Goal: Task Accomplishment & Management: Complete application form

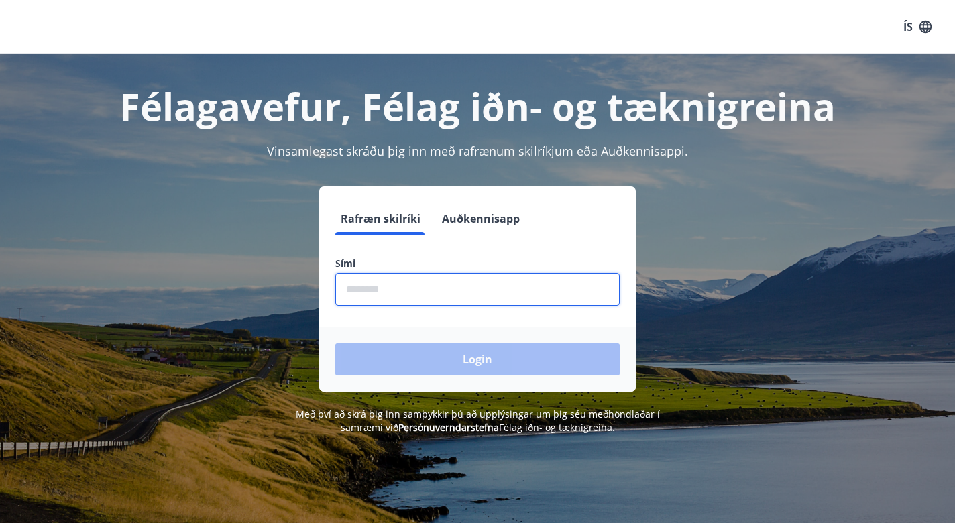
click at [355, 286] on input "phone" at bounding box center [477, 289] width 284 height 33
type input "********"
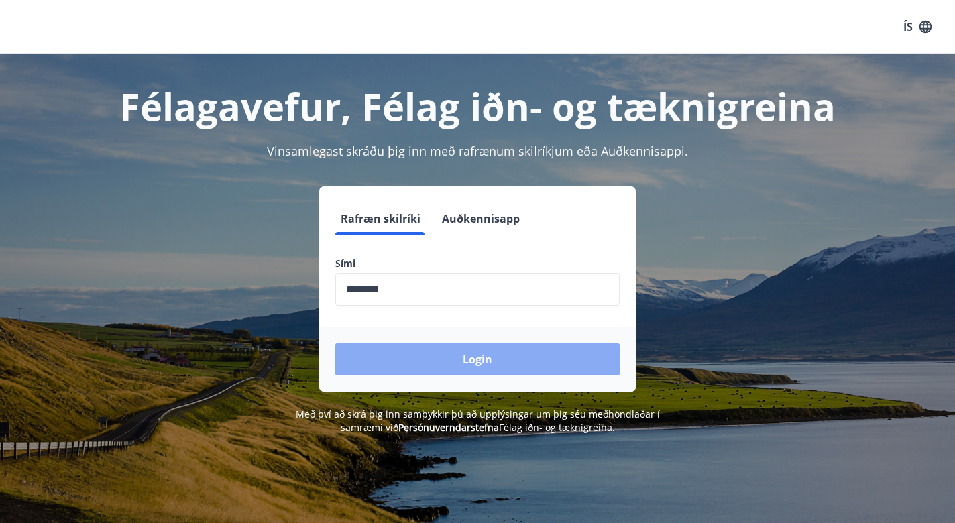
click at [474, 357] on button "Login" at bounding box center [477, 359] width 284 height 32
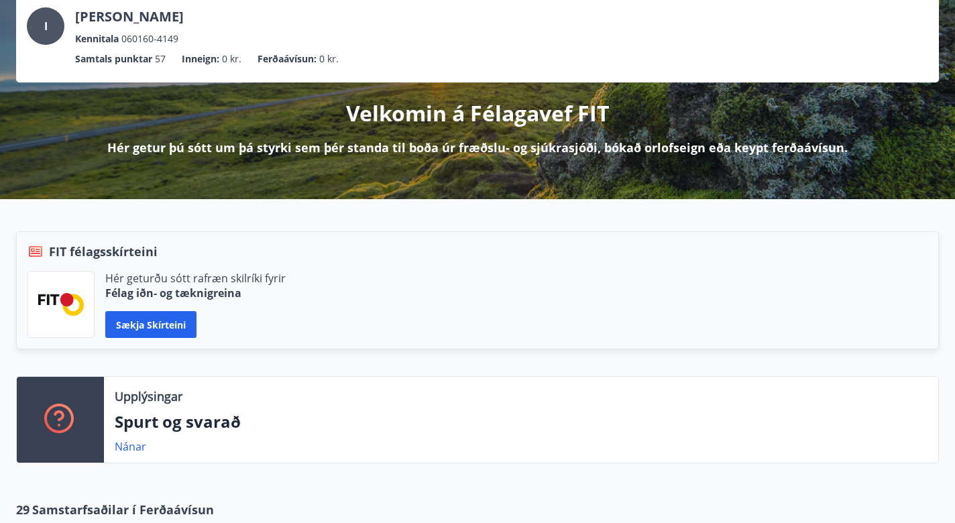
scroll to position [201, 0]
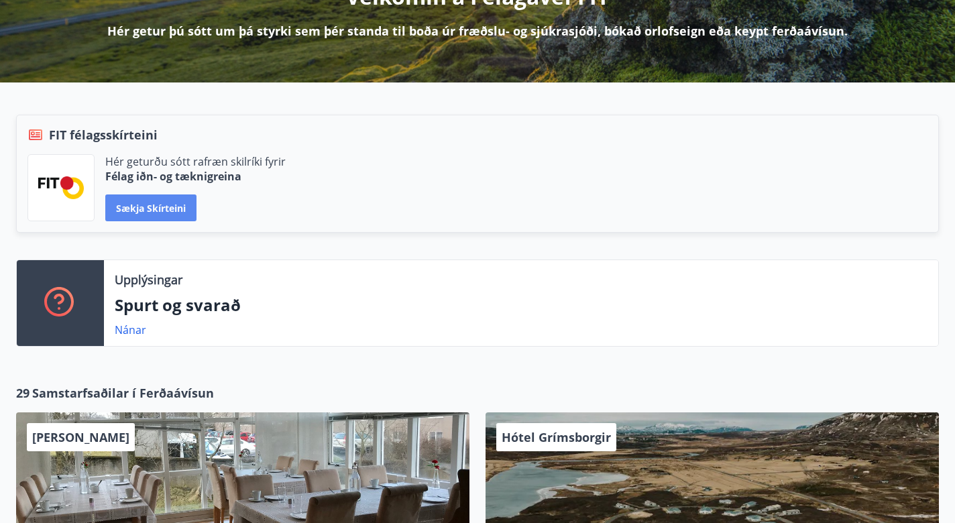
click at [152, 206] on button "Sækja skírteini" at bounding box center [150, 208] width 91 height 27
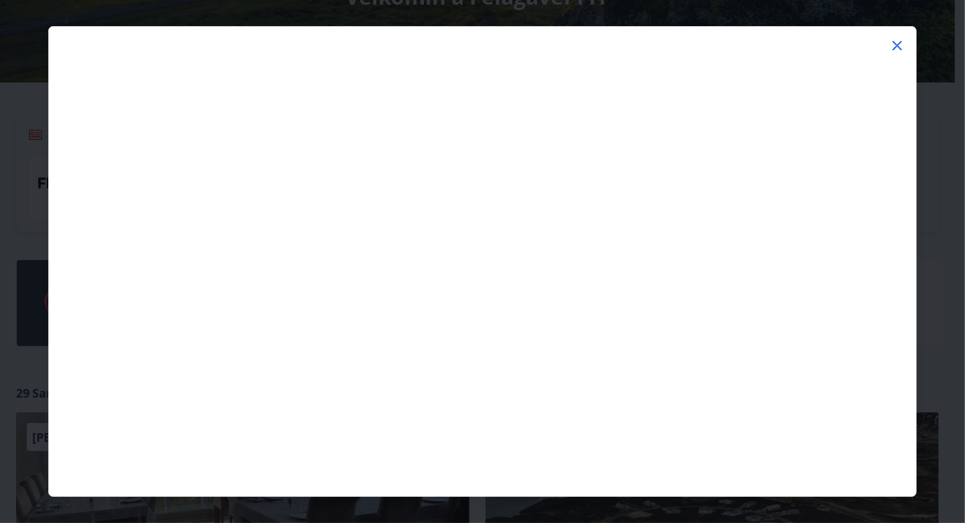
click at [898, 42] on icon at bounding box center [897, 46] width 16 height 16
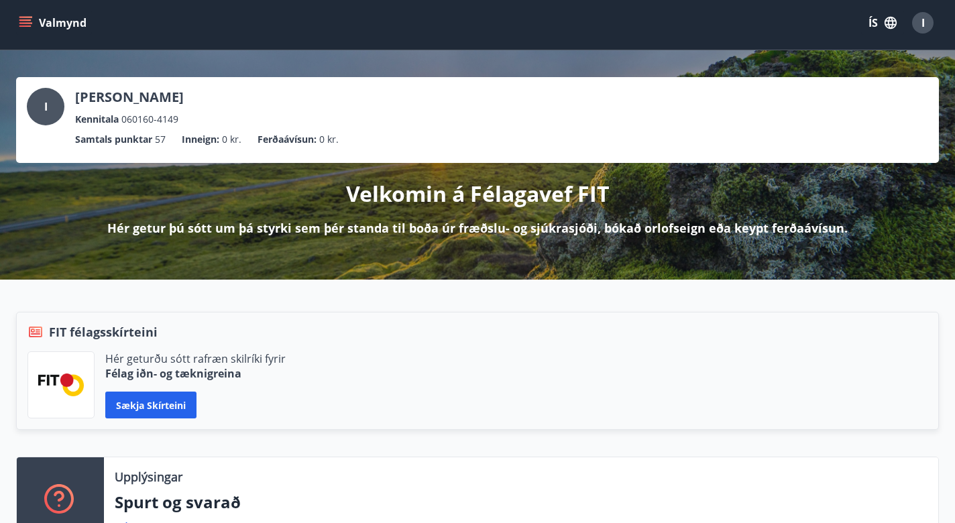
scroll to position [0, 0]
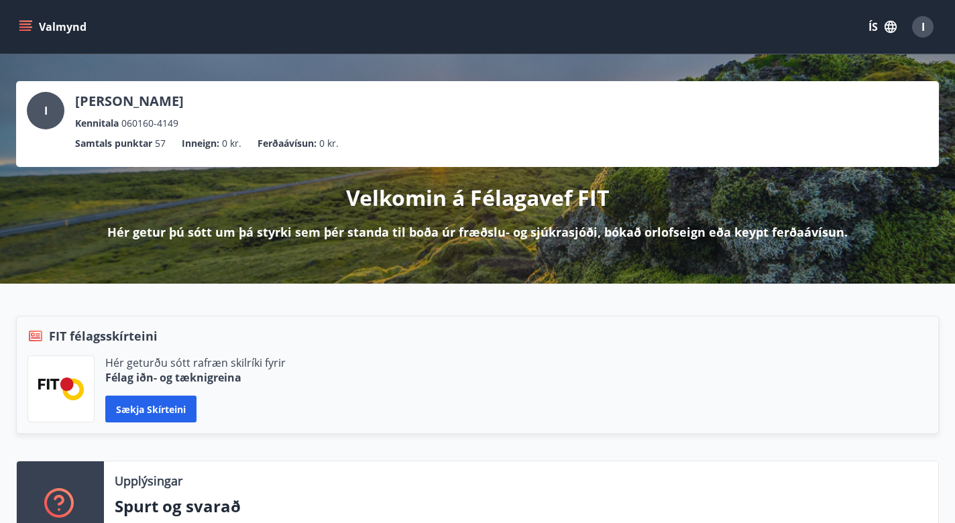
click at [26, 25] on icon "menu" at bounding box center [25, 26] width 13 height 13
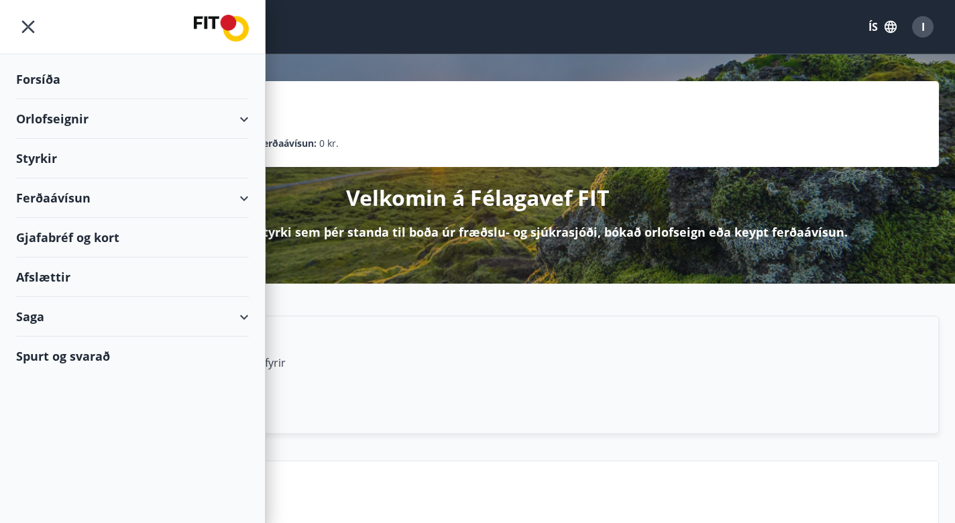
click at [38, 99] on div "Styrkir" at bounding box center [132, 80] width 233 height 40
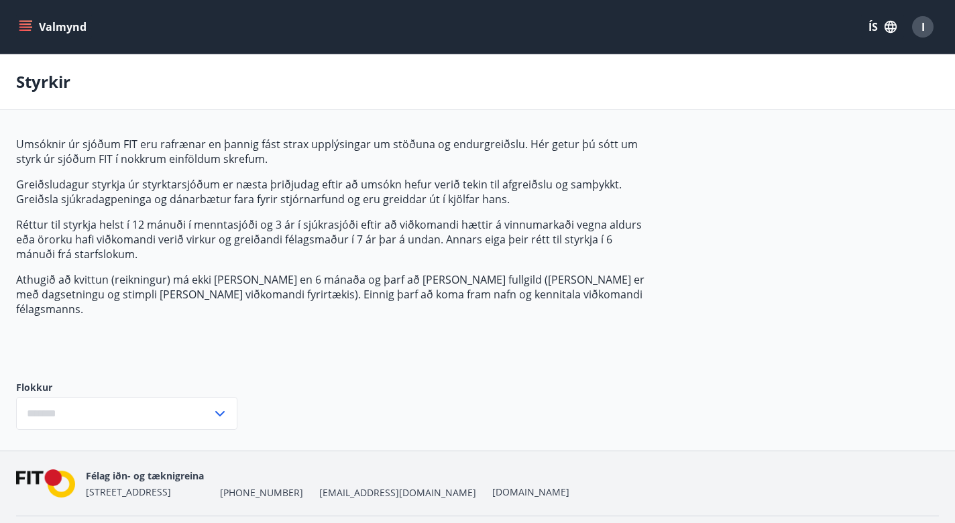
type input "***"
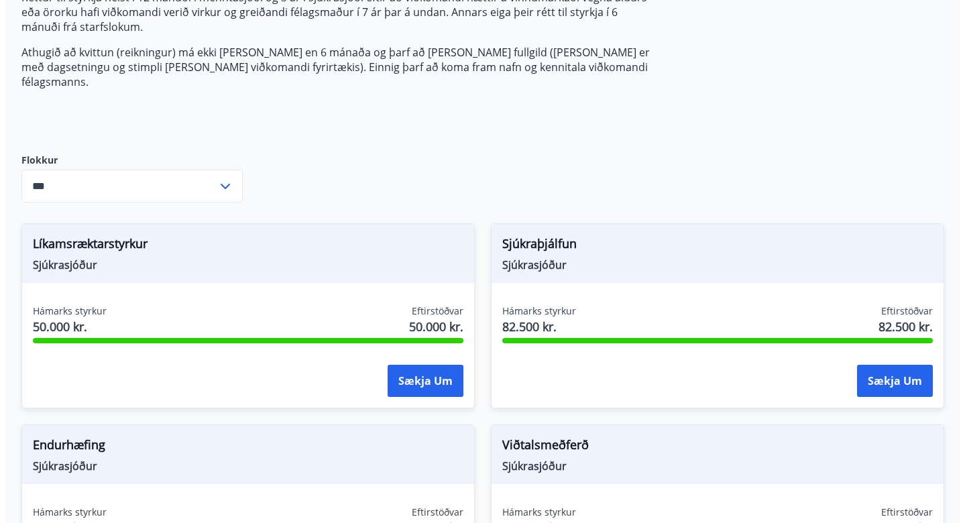
scroll to position [222, 0]
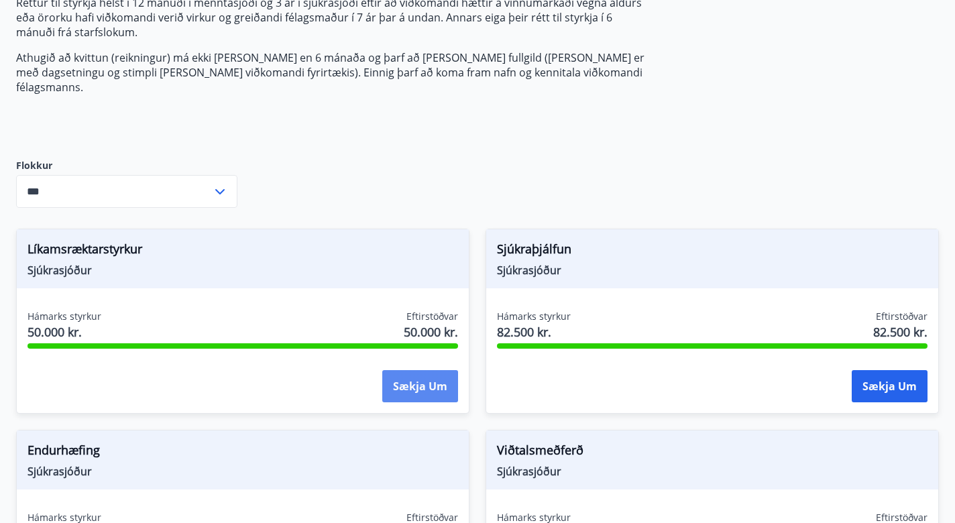
click at [419, 370] on button "Sækja um" at bounding box center [420, 386] width 76 height 32
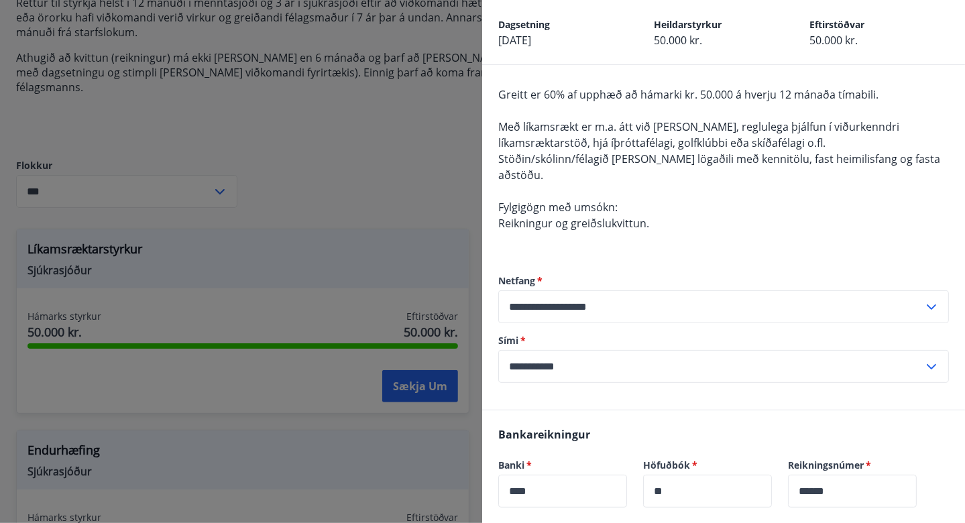
scroll to position [0, 0]
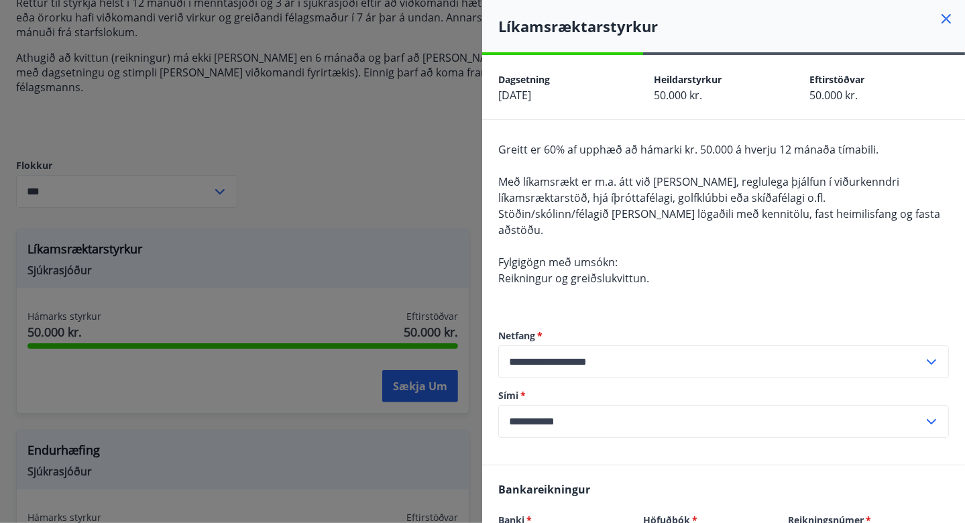
click at [841, 275] on div "Greitt er 60% af upphæð að hámarki kr. 50.000 á hverju 12 mánaða tímabili. Með …" at bounding box center [723, 222] width 451 height 161
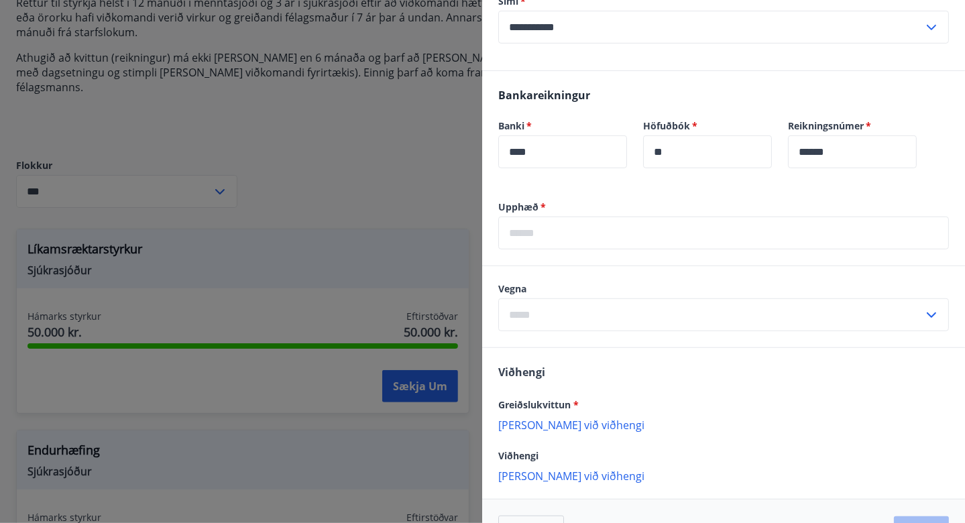
scroll to position [436, 0]
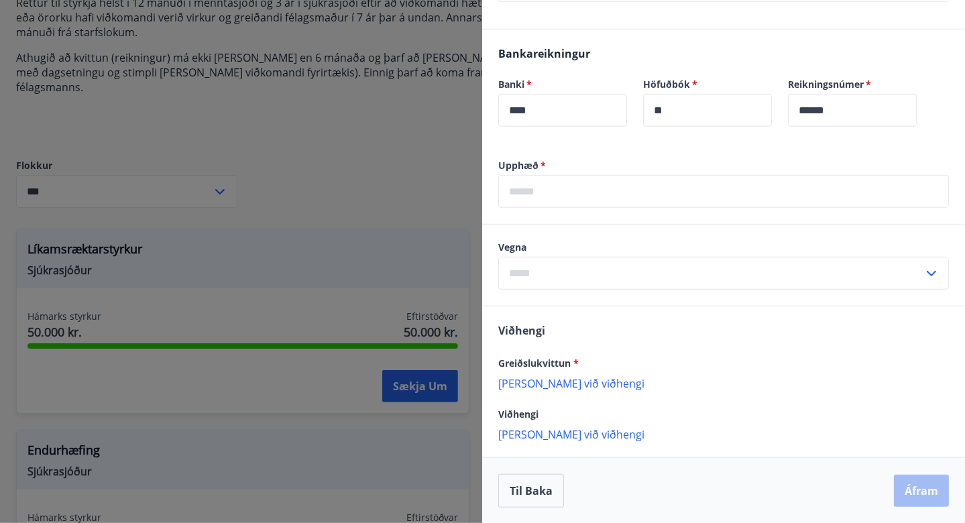
click at [927, 271] on icon at bounding box center [931, 273] width 9 height 5
click at [600, 305] on li "Líkamsrækt" at bounding box center [723, 302] width 449 height 24
type input "**********"
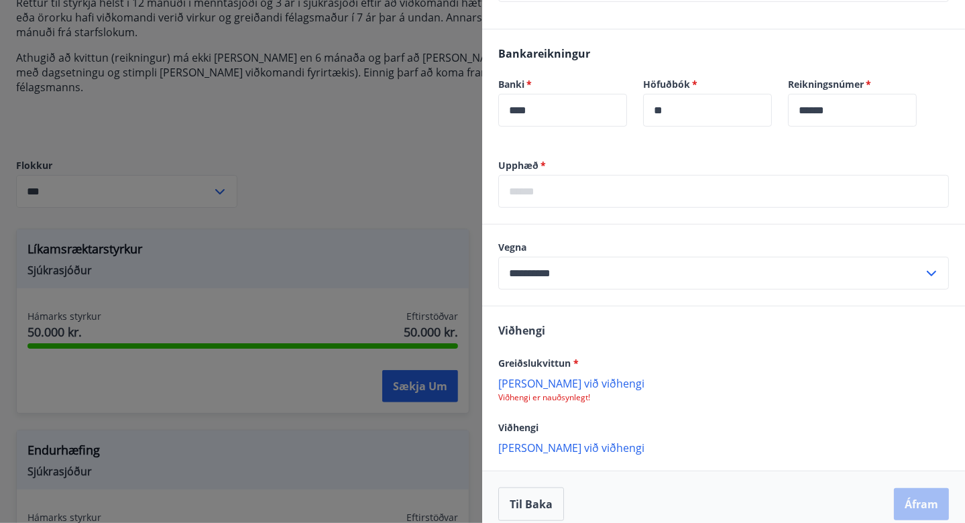
scroll to position [449, 0]
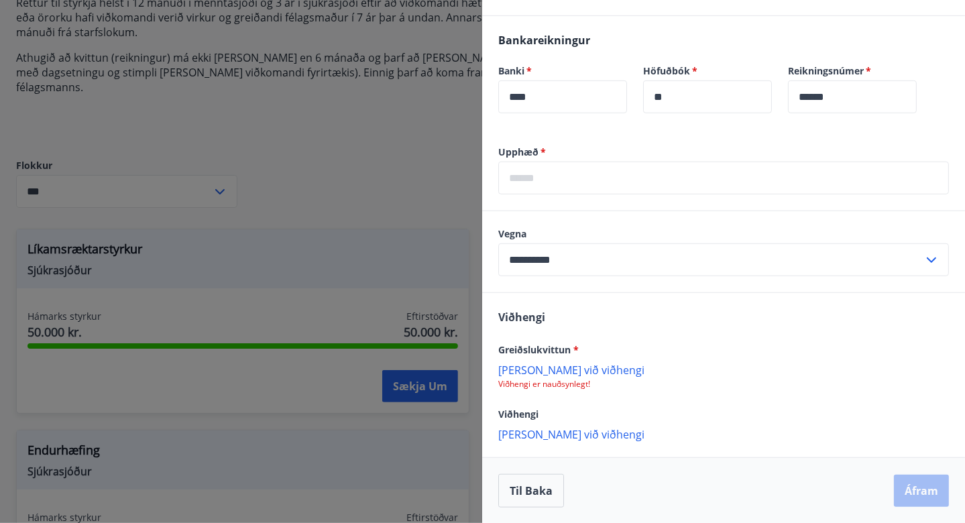
click at [571, 431] on p "[PERSON_NAME] við viðhengi" at bounding box center [723, 433] width 451 height 13
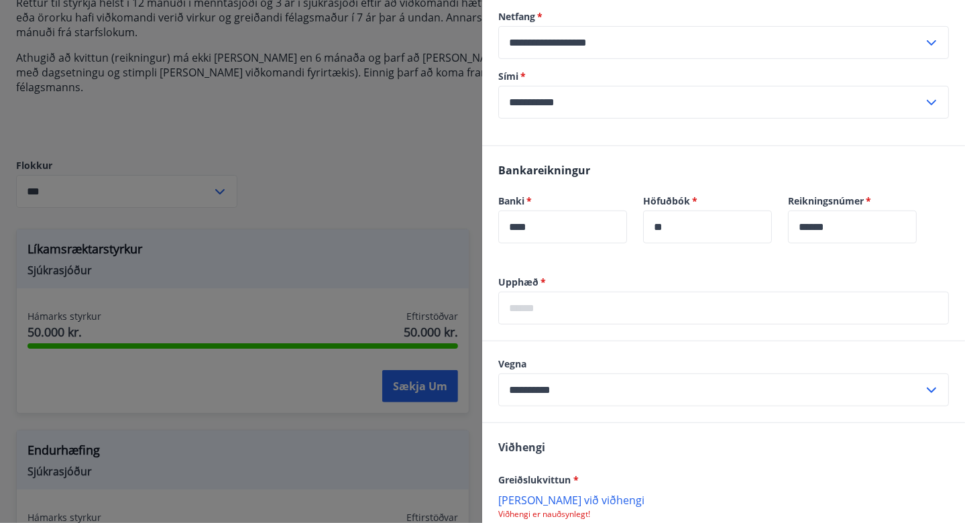
scroll to position [315, 0]
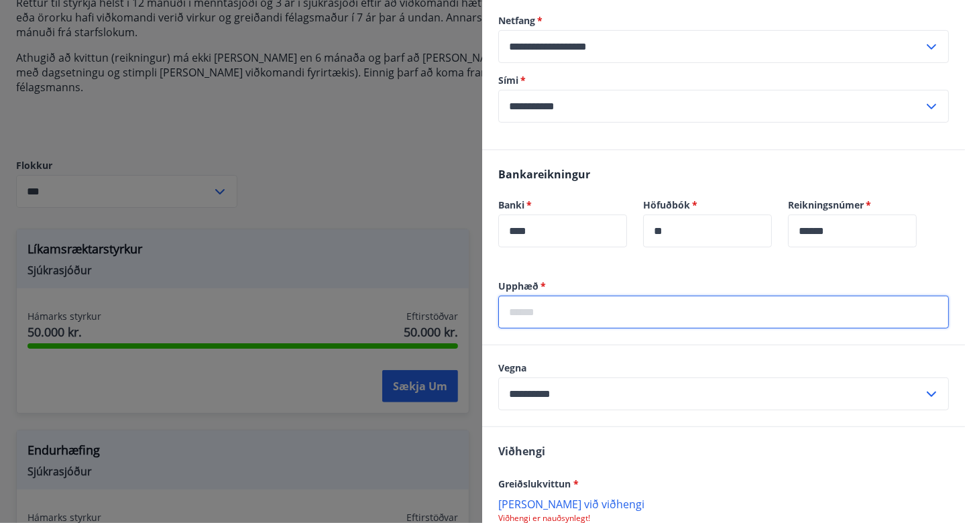
click at [567, 315] on input "text" at bounding box center [723, 312] width 451 height 33
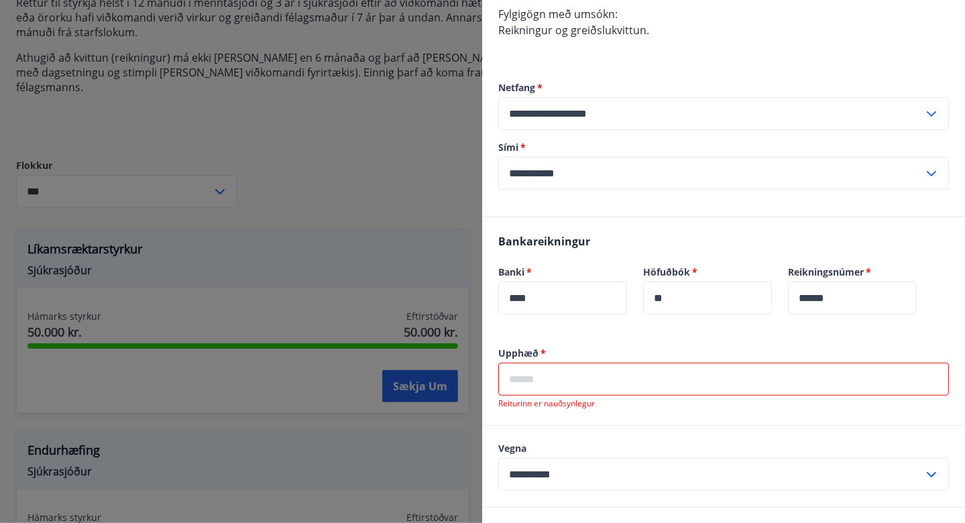
click at [805, 335] on div "Bankareikningur Banki   * **** ​ Höfuðbók   * ** ​ Reikningsnúmer   * ****** ​" at bounding box center [723, 281] width 483 height 129
click at [618, 380] on input "text" at bounding box center [723, 379] width 451 height 33
type input "*******"
click at [725, 431] on div "**********" at bounding box center [723, 466] width 483 height 81
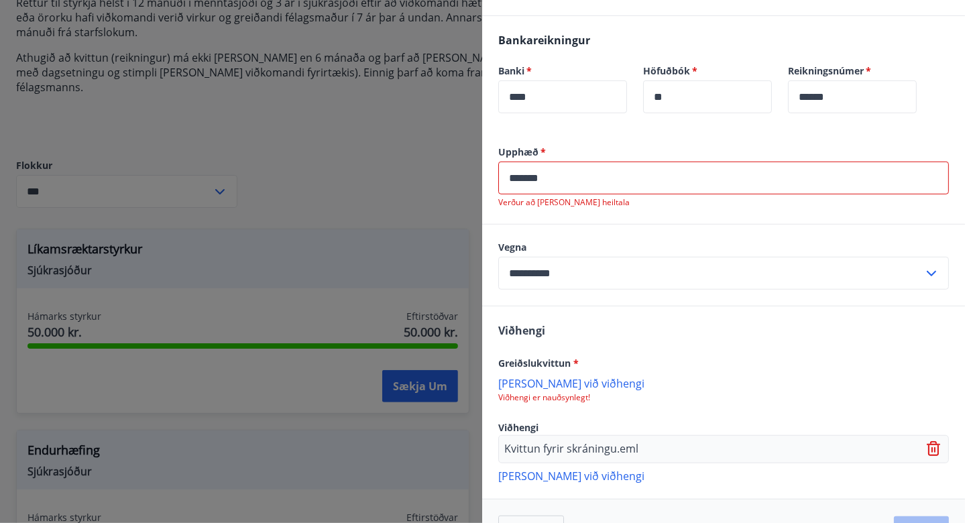
scroll to position [490, 0]
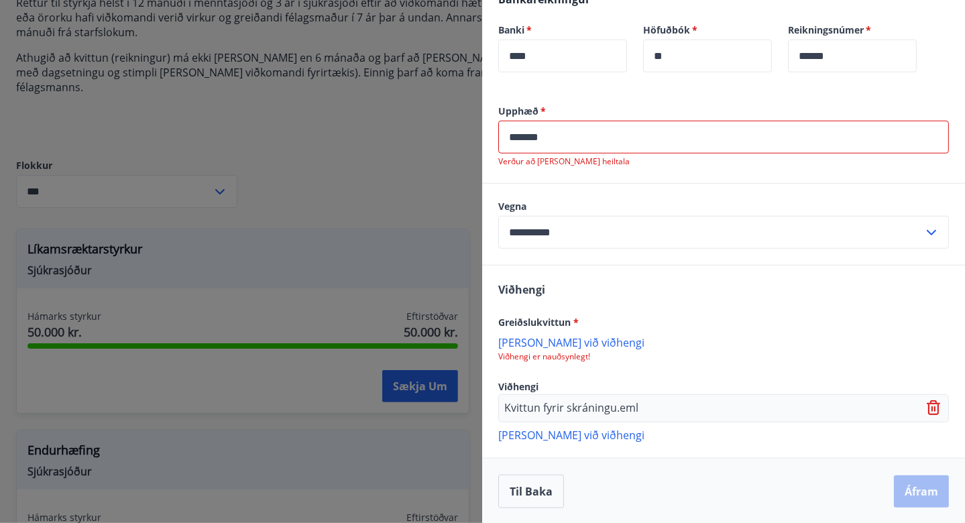
click at [544, 342] on p "[PERSON_NAME] við viðhengi" at bounding box center [723, 341] width 451 height 13
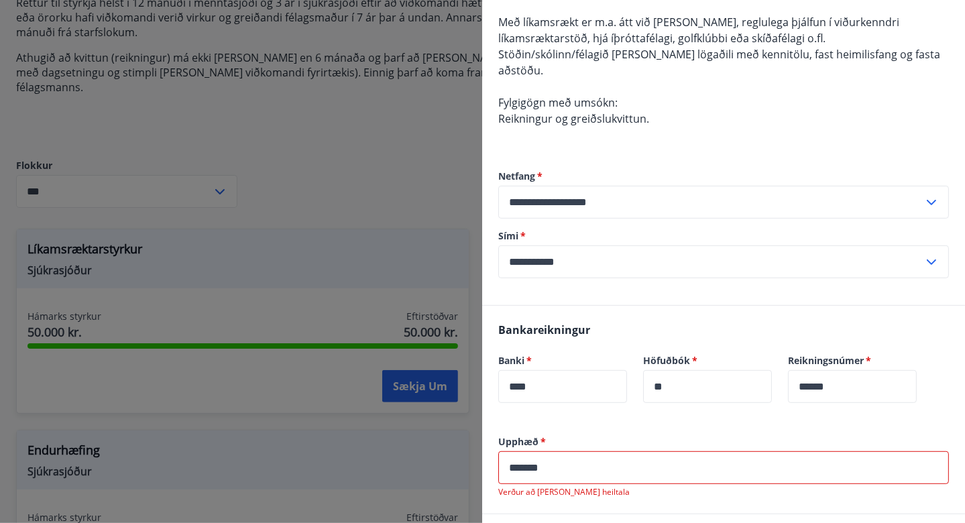
scroll to position [156, 0]
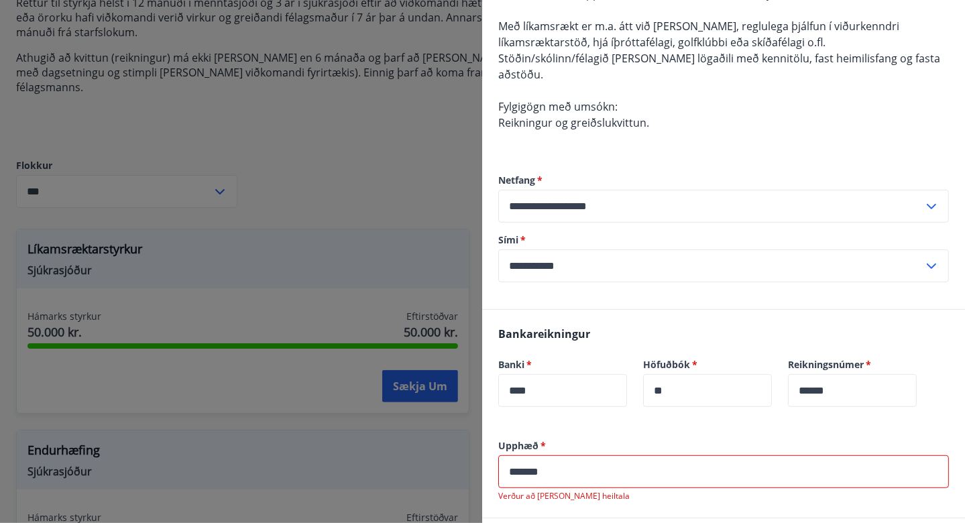
click at [924, 203] on icon at bounding box center [932, 207] width 16 height 16
click at [625, 259] on li "Skrá nýtt netfang" at bounding box center [723, 259] width 449 height 24
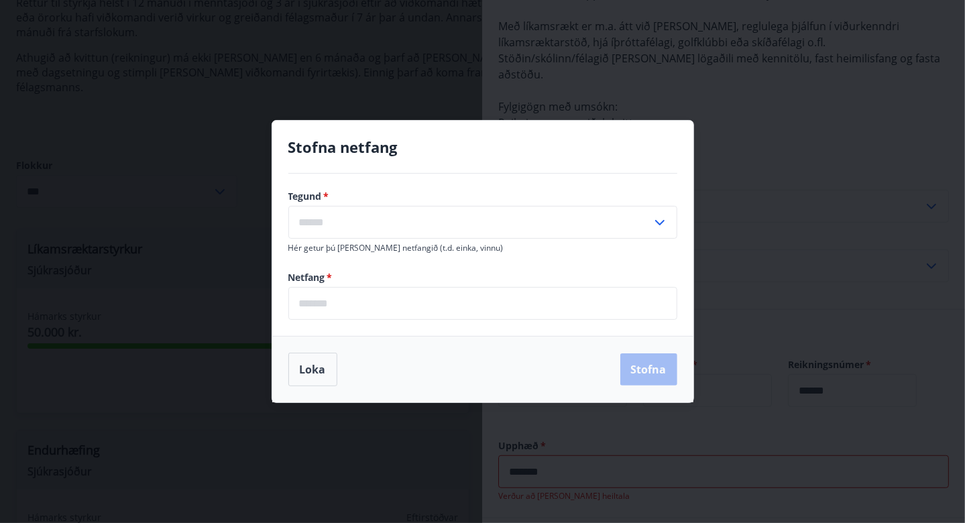
click at [346, 217] on input "text" at bounding box center [470, 222] width 364 height 33
click at [315, 274] on li "Annað" at bounding box center [483, 275] width 388 height 24
type input "*****"
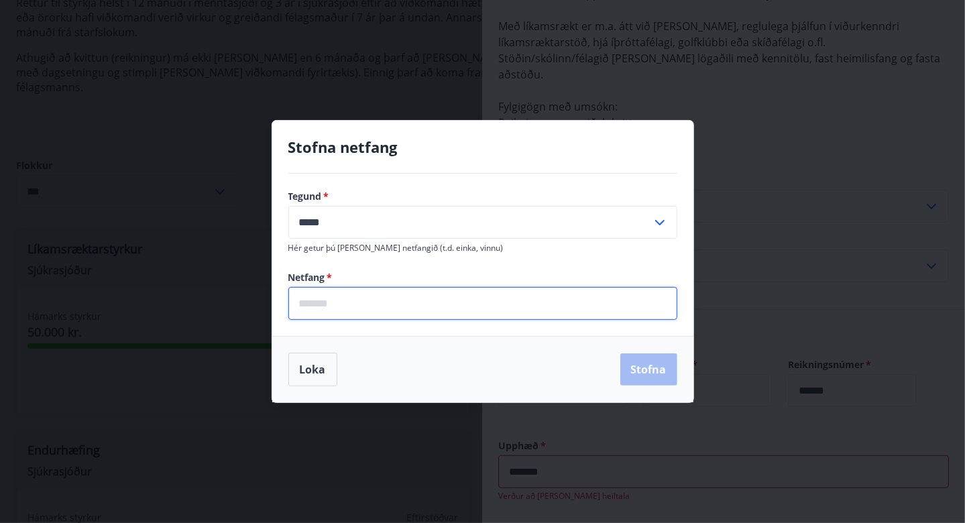
click at [313, 304] on input "email" at bounding box center [482, 303] width 389 height 33
type input "**********"
click at [649, 374] on button "Stofna" at bounding box center [648, 370] width 57 height 32
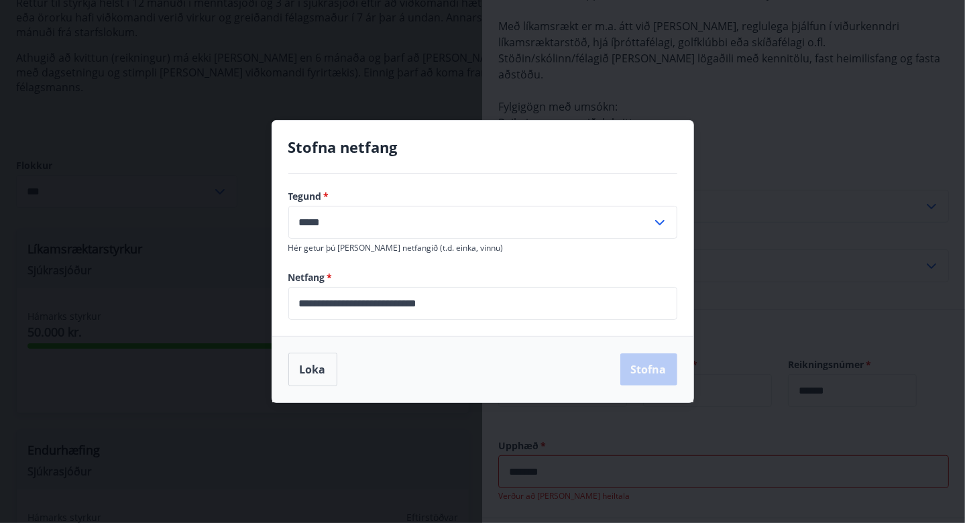
type input "**********"
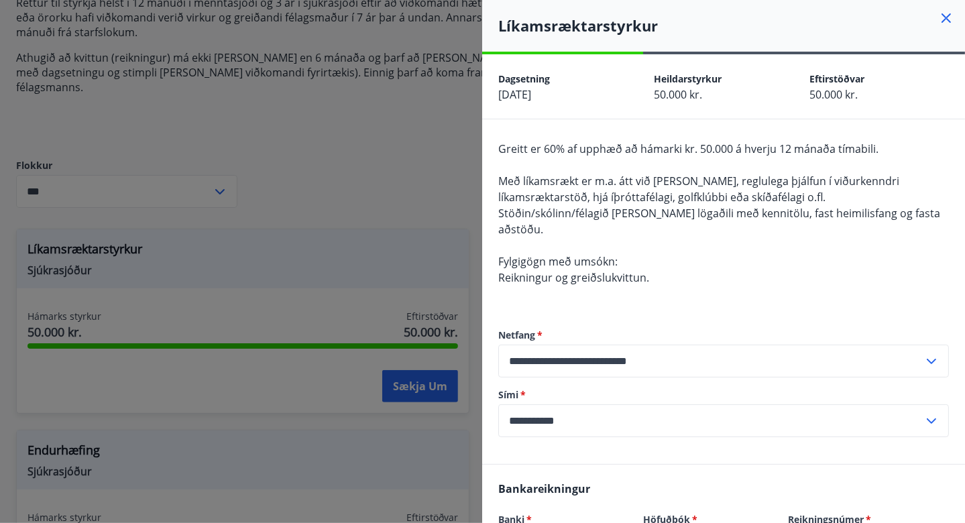
scroll to position [0, 0]
click at [422, 372] on div at bounding box center [482, 261] width 965 height 523
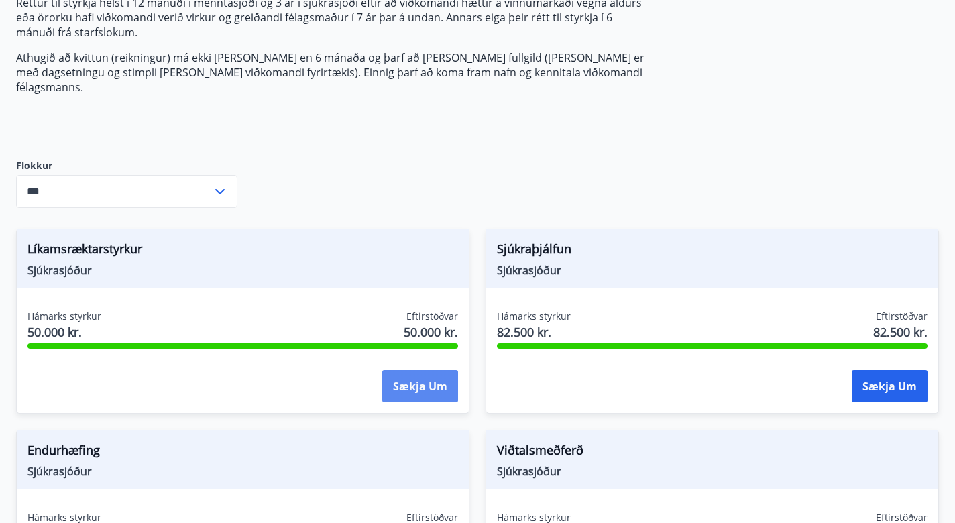
click at [412, 371] on button "Sækja um" at bounding box center [420, 386] width 76 height 32
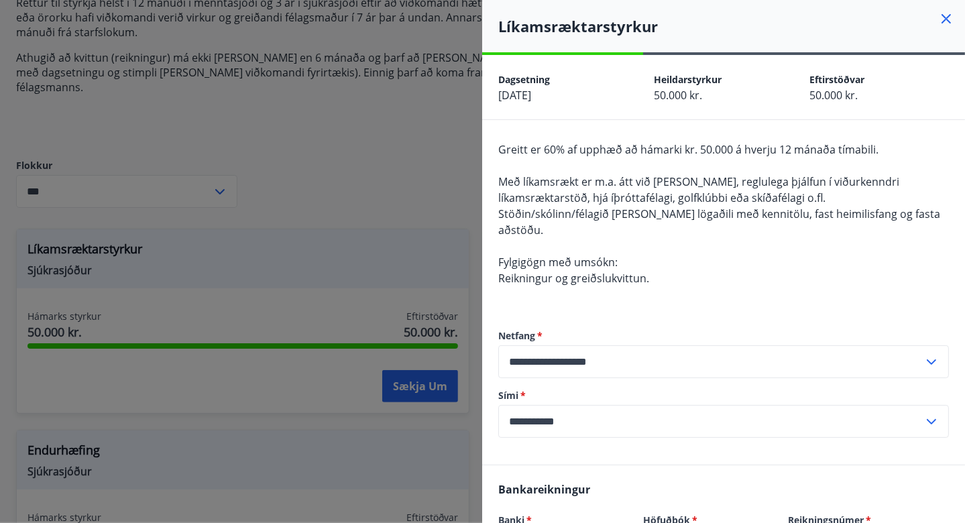
click at [406, 182] on div at bounding box center [482, 261] width 965 height 523
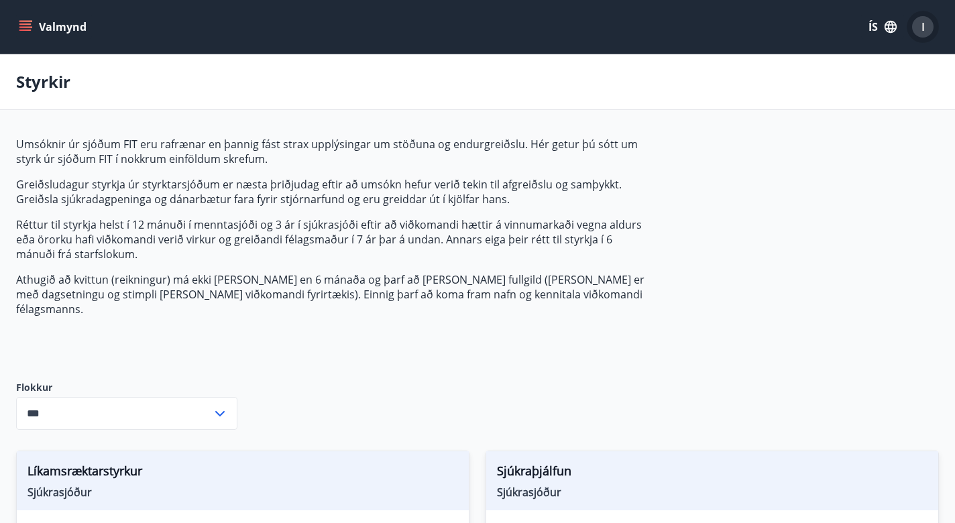
click at [922, 26] on span "I" at bounding box center [923, 26] width 3 height 15
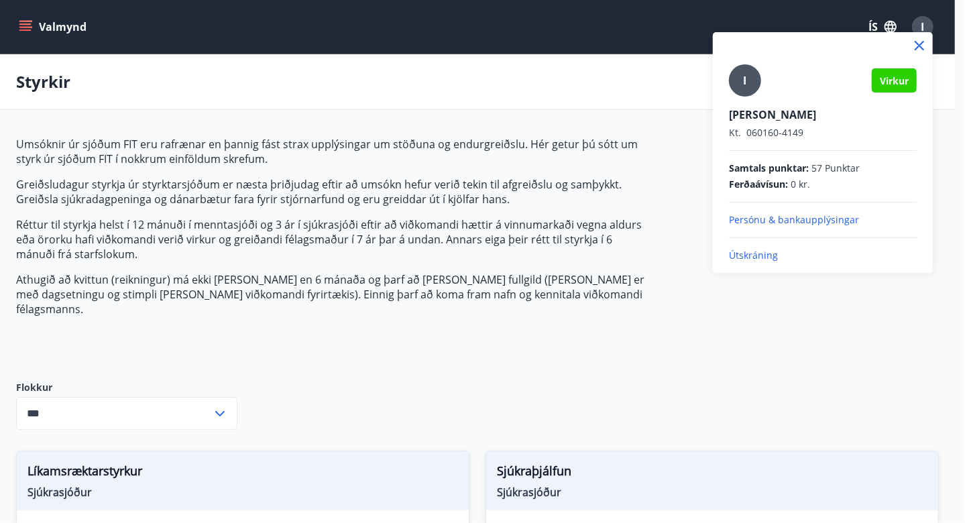
click at [667, 170] on div at bounding box center [482, 261] width 965 height 523
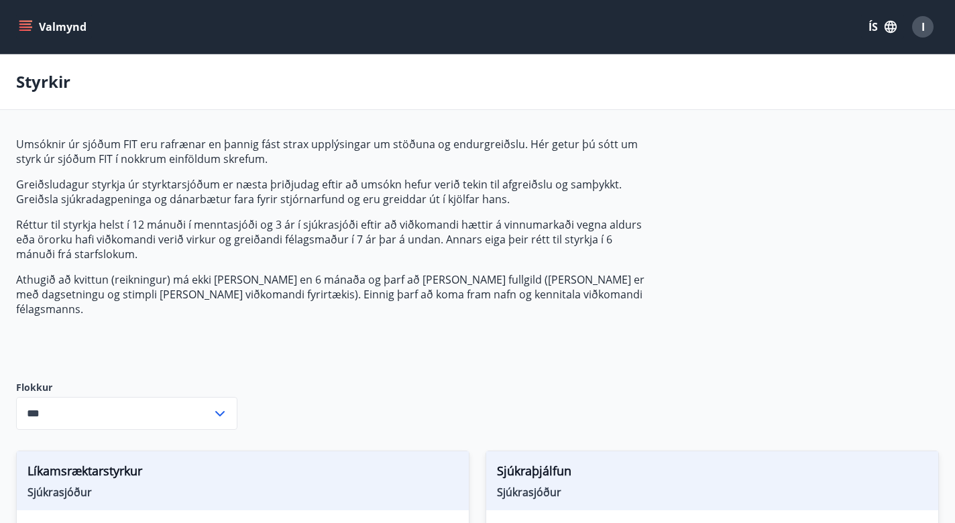
click at [23, 25] on icon "menu" at bounding box center [25, 26] width 13 height 13
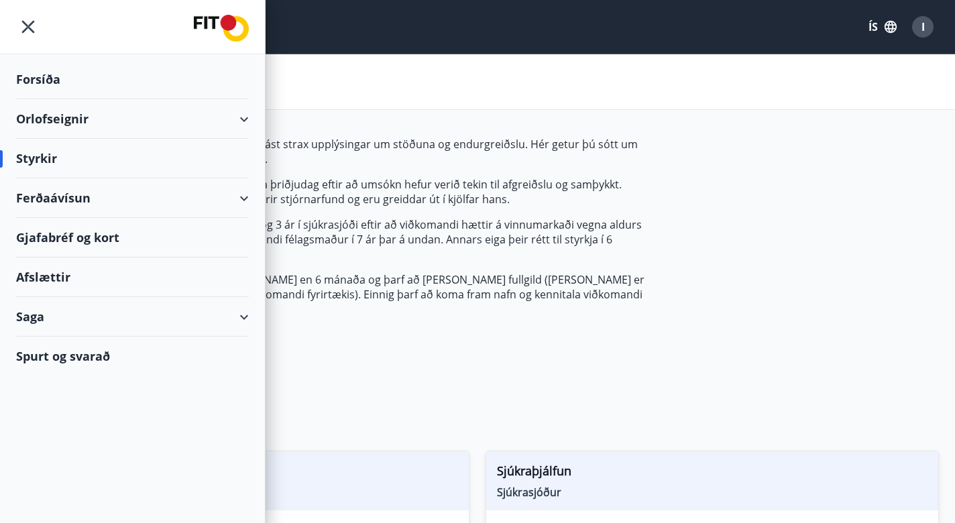
click at [69, 351] on div "Spurt og svarað" at bounding box center [132, 356] width 233 height 39
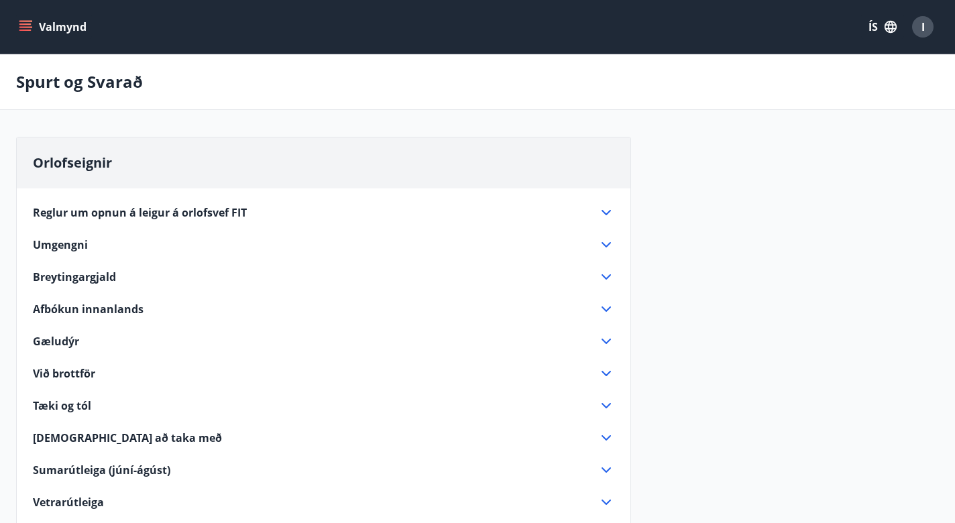
click at [30, 23] on icon "menu" at bounding box center [25, 26] width 13 height 13
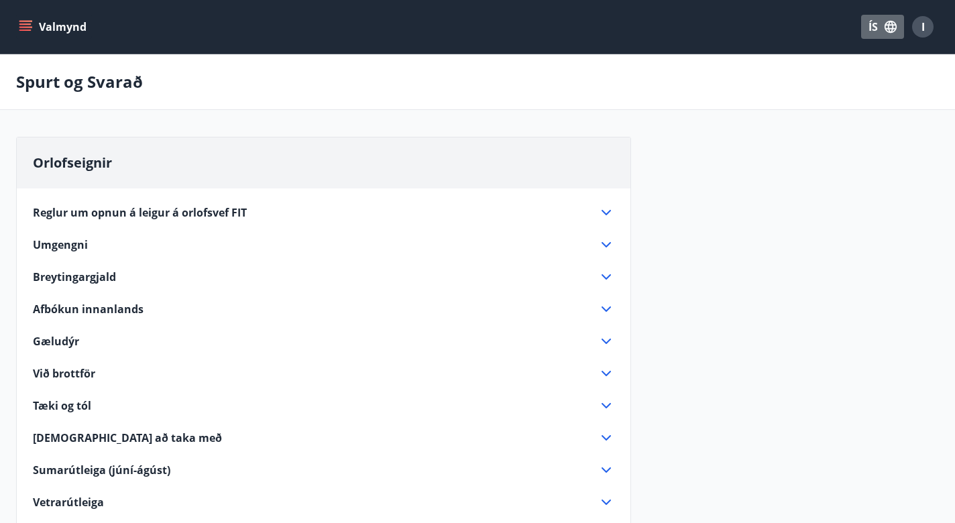
click at [890, 25] on icon "button" at bounding box center [890, 26] width 15 height 15
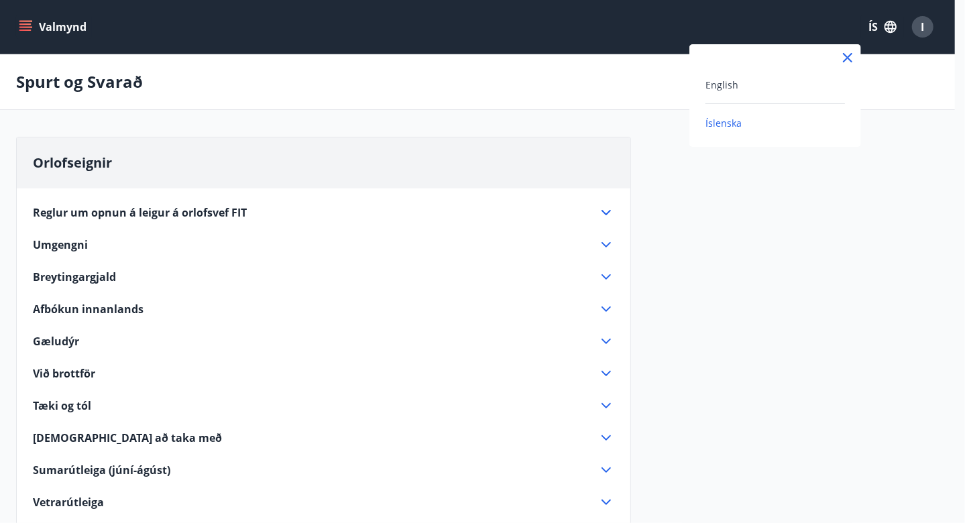
click at [925, 25] on div at bounding box center [482, 261] width 965 height 523
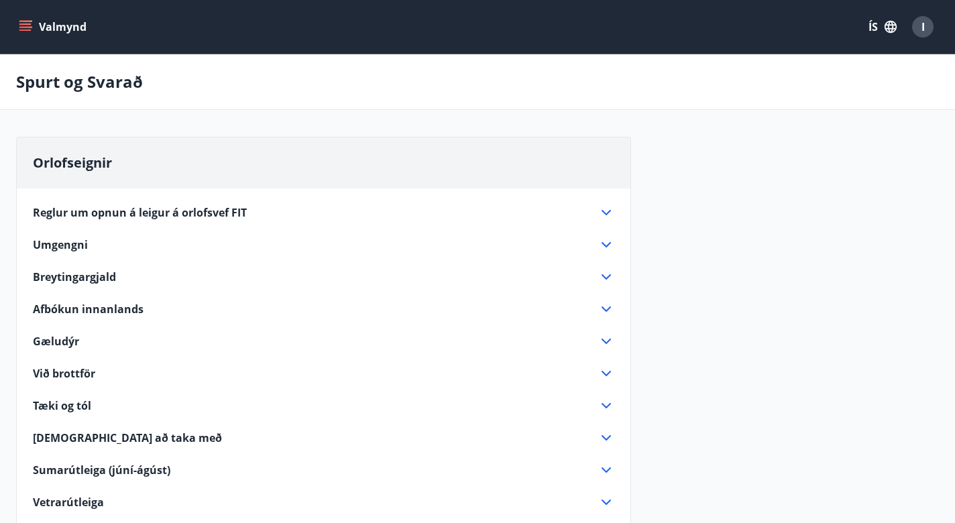
click at [925, 25] on div "I" at bounding box center [922, 26] width 21 height 21
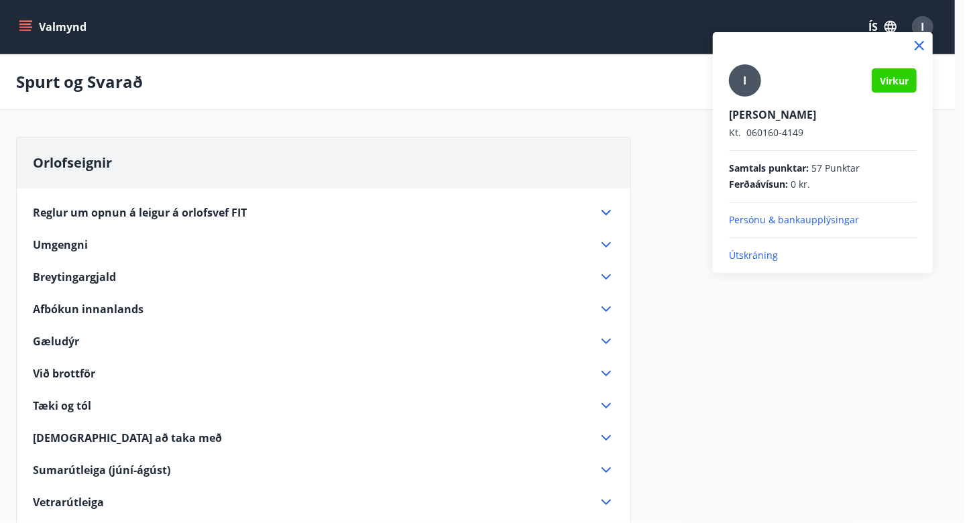
click at [795, 219] on p "Persónu & bankaupplýsingar" at bounding box center [823, 219] width 188 height 13
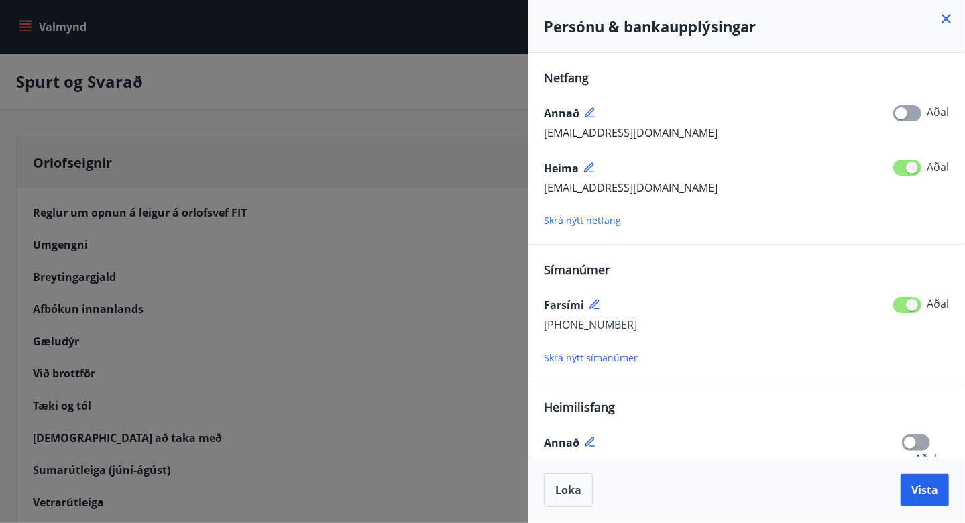
click at [646, 188] on span "[EMAIL_ADDRESS][DOMAIN_NAME]" at bounding box center [631, 187] width 174 height 15
click at [898, 166] on span at bounding box center [907, 168] width 28 height 16
click at [917, 166] on span at bounding box center [907, 168] width 28 height 16
click at [912, 167] on span at bounding box center [907, 168] width 28 height 16
click at [582, 219] on span "Skrá nýtt netfang" at bounding box center [582, 220] width 77 height 13
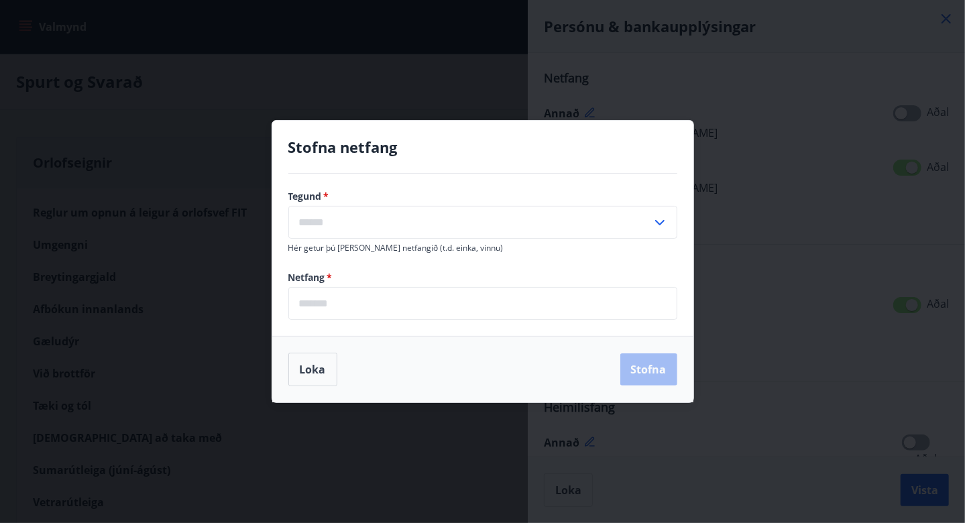
click at [661, 223] on icon at bounding box center [659, 222] width 9 height 5
click at [382, 278] on li "Annað" at bounding box center [483, 275] width 388 height 24
type input "*****"
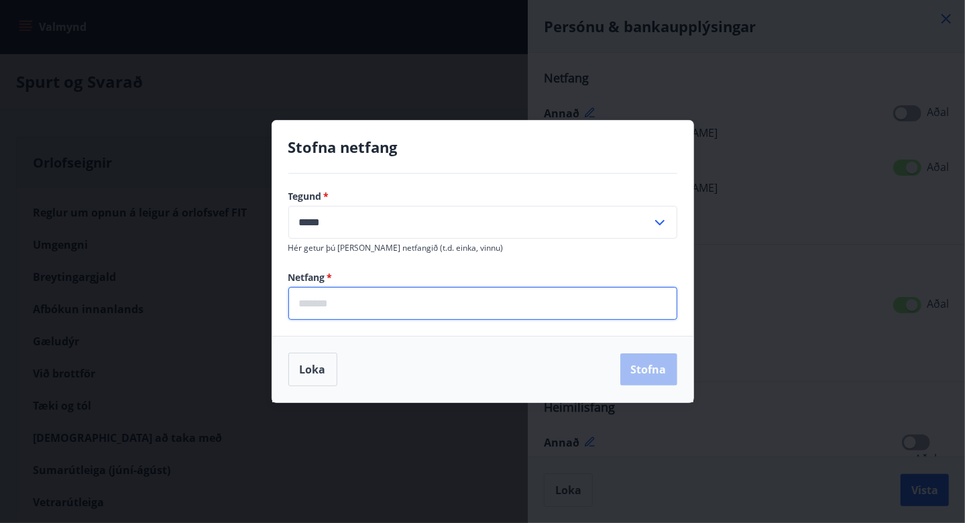
click at [366, 307] on input "email" at bounding box center [482, 303] width 389 height 33
type input "**********"
click at [646, 367] on button "Stofna" at bounding box center [648, 370] width 57 height 32
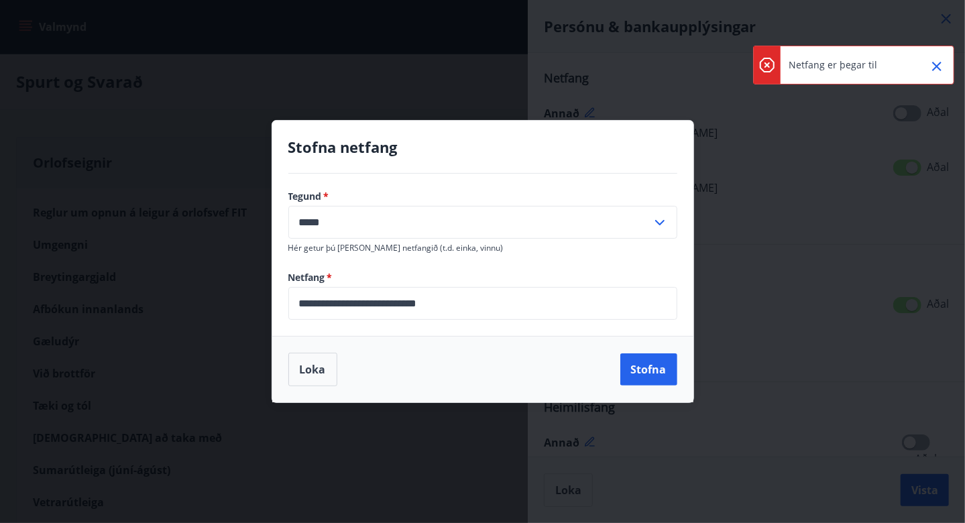
click at [612, 150] on h4 "Stofna netfang" at bounding box center [482, 147] width 389 height 20
click at [321, 369] on button "Loka" at bounding box center [312, 370] width 49 height 34
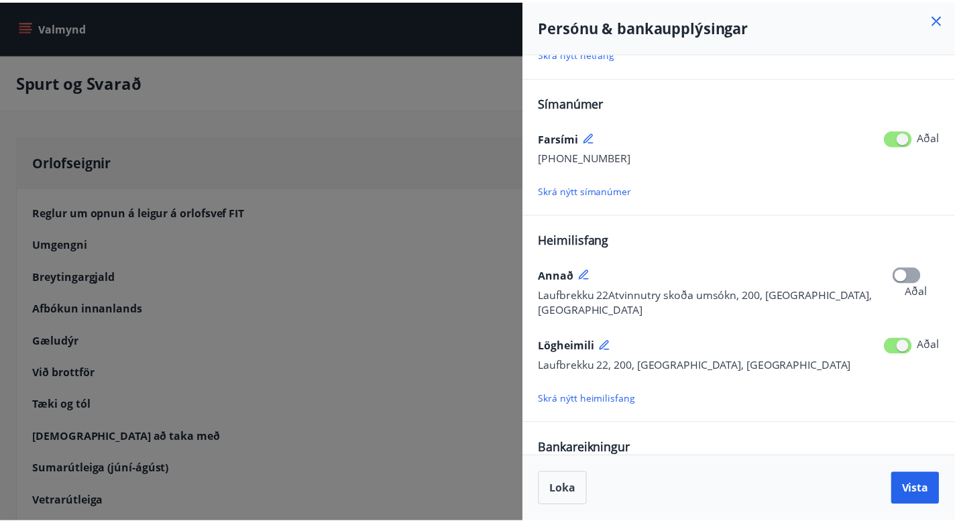
scroll to position [219, 0]
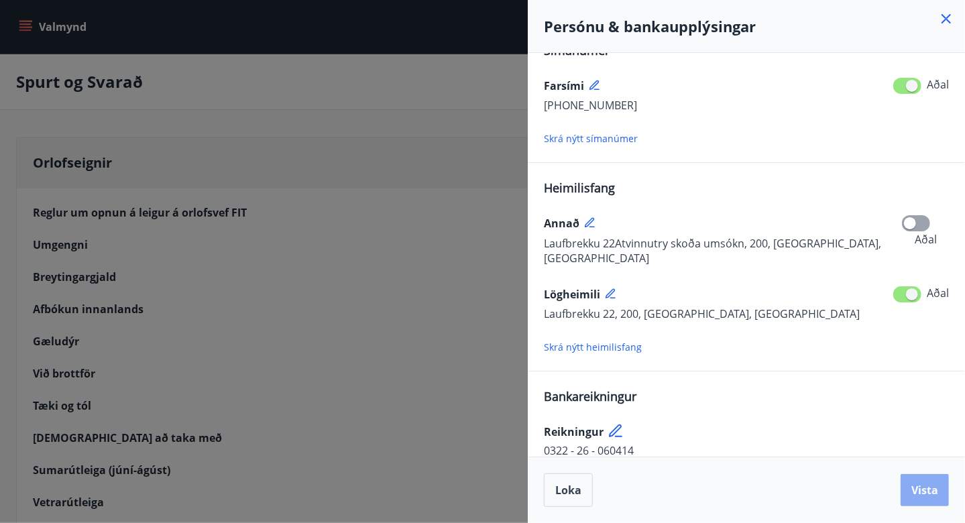
click at [930, 491] on span "Vista" at bounding box center [925, 490] width 27 height 15
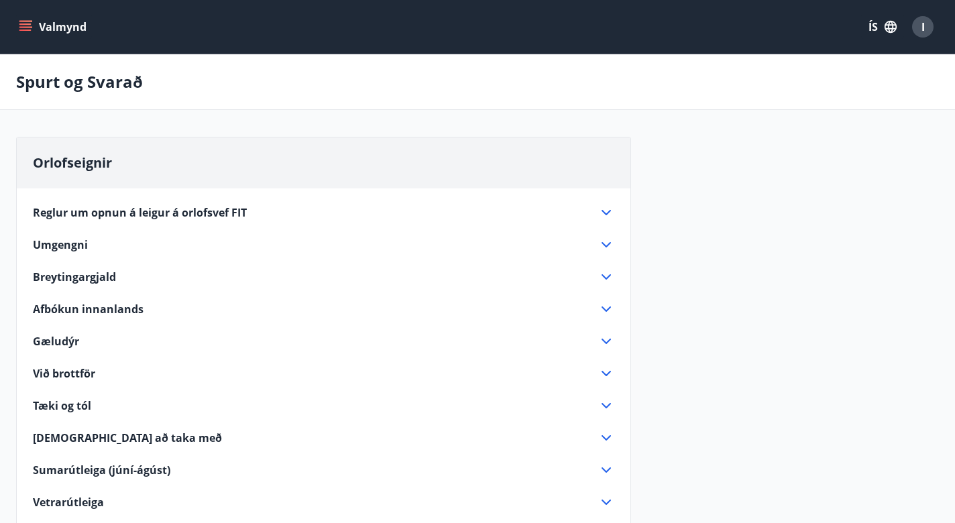
click at [23, 25] on icon "menu" at bounding box center [25, 26] width 13 height 13
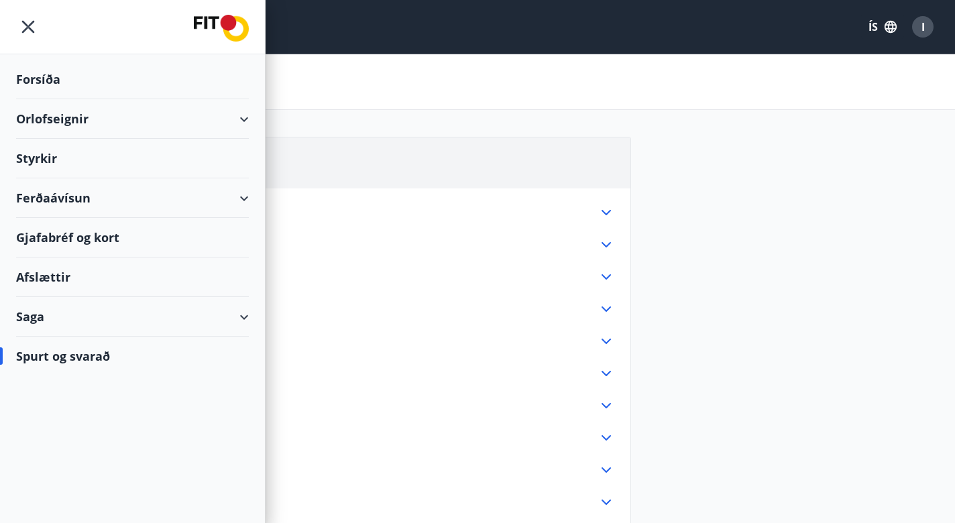
click at [40, 99] on div "Styrkir" at bounding box center [132, 80] width 233 height 40
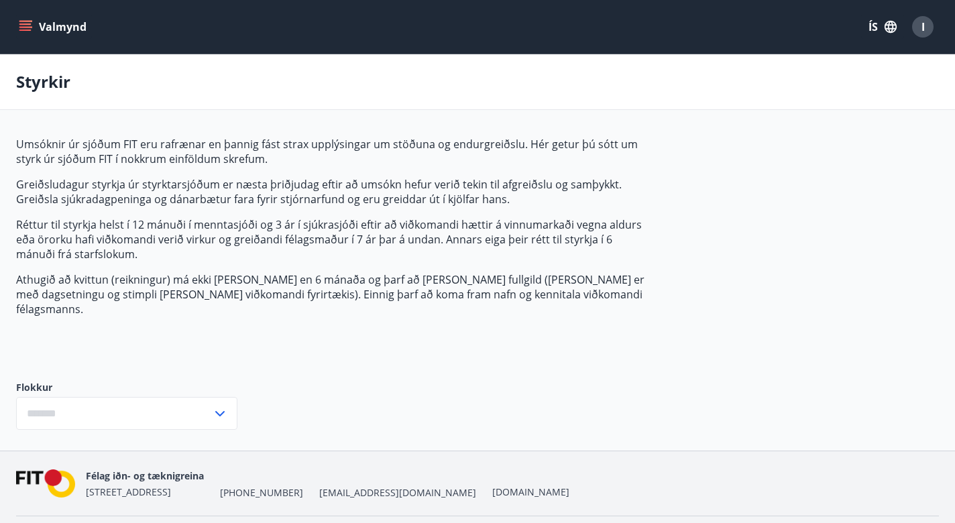
type input "***"
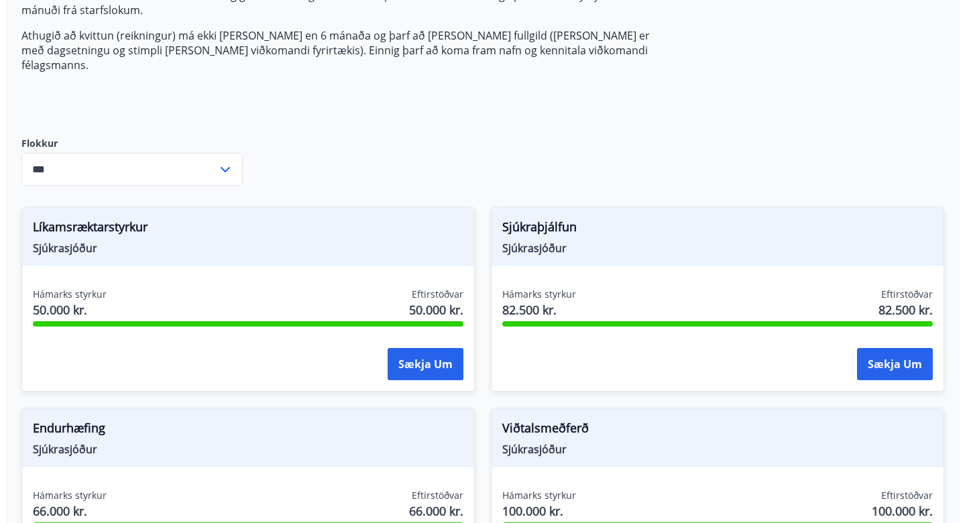
scroll to position [268, 0]
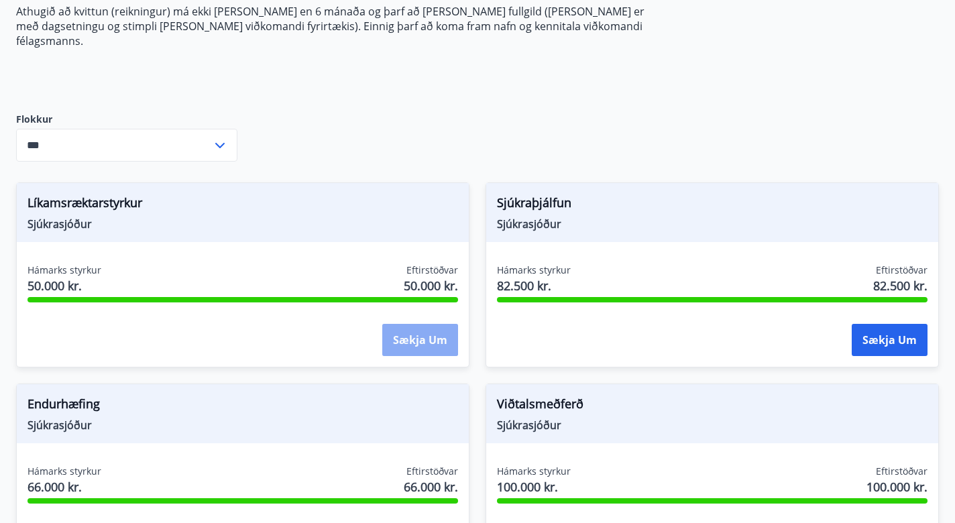
click at [421, 329] on button "Sækja um" at bounding box center [420, 340] width 76 height 32
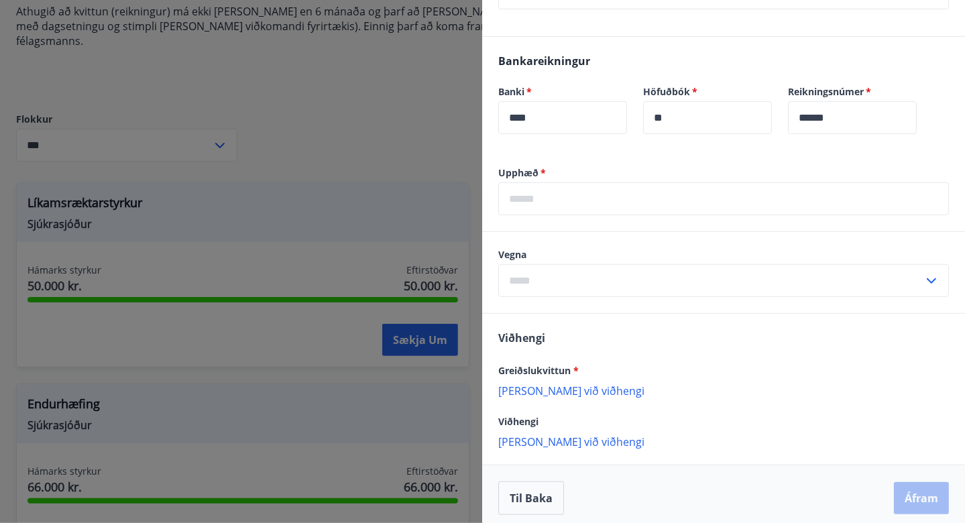
scroll to position [436, 0]
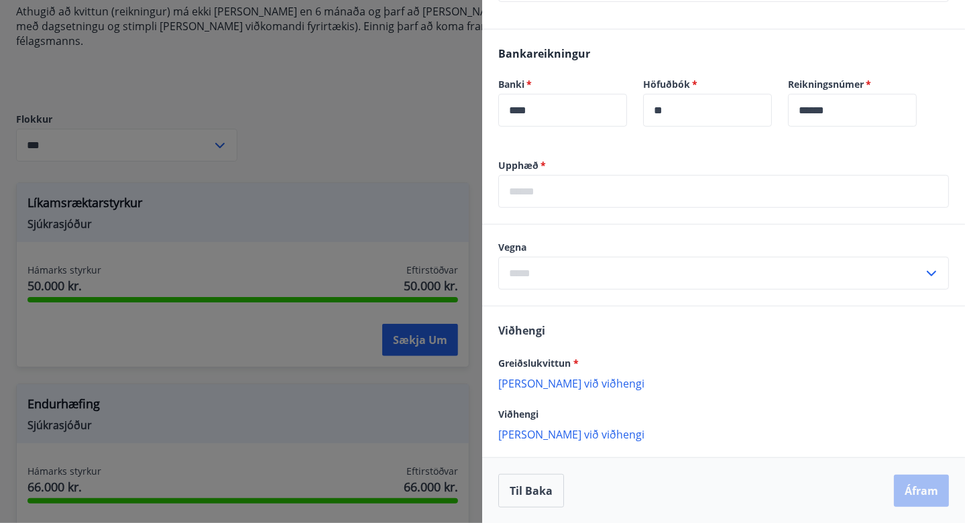
drag, startPoint x: 555, startPoint y: 362, endPoint x: 564, endPoint y: 361, distance: 8.8
click at [564, 361] on span "Greiðslukvittun *" at bounding box center [538, 363] width 80 height 13
drag, startPoint x: 564, startPoint y: 361, endPoint x: 578, endPoint y: 359, distance: 14.2
click at [578, 359] on span "*" at bounding box center [576, 363] width 5 height 13
click at [924, 270] on icon at bounding box center [932, 274] width 16 height 16
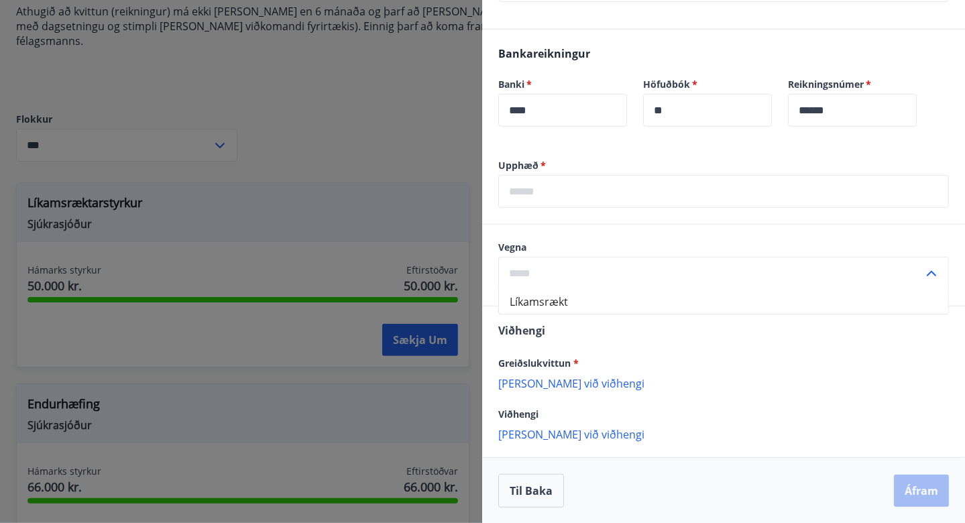
click at [561, 299] on li "Líkamsrækt" at bounding box center [723, 302] width 449 height 24
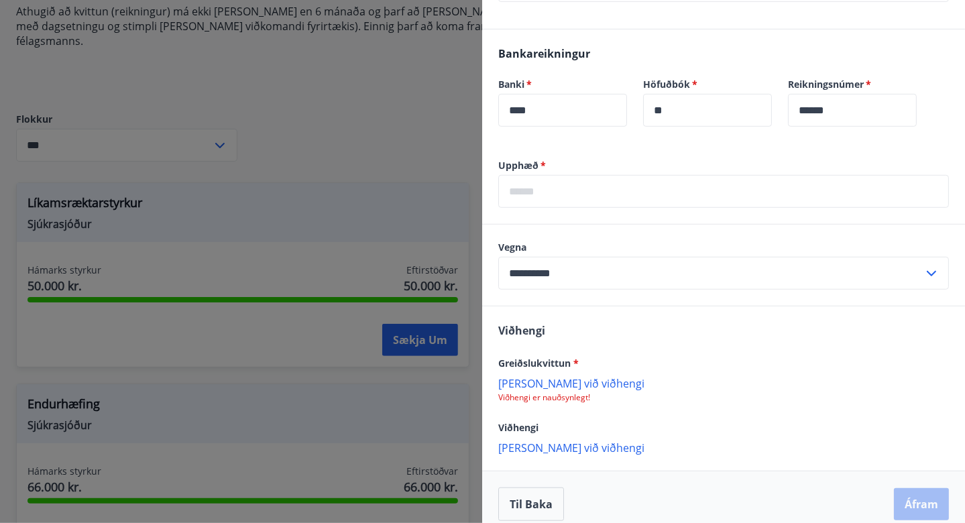
type input "**********"
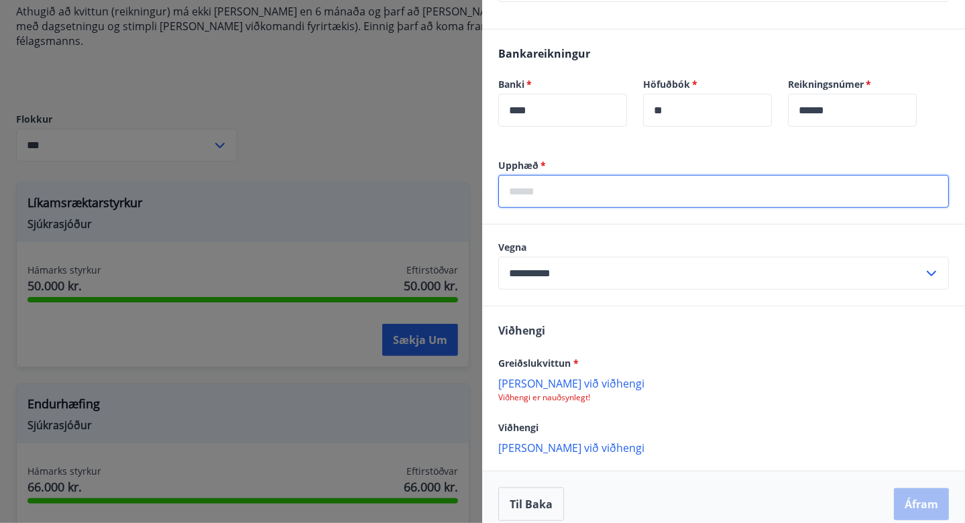
click at [536, 193] on input "text" at bounding box center [723, 191] width 451 height 33
type input "******"
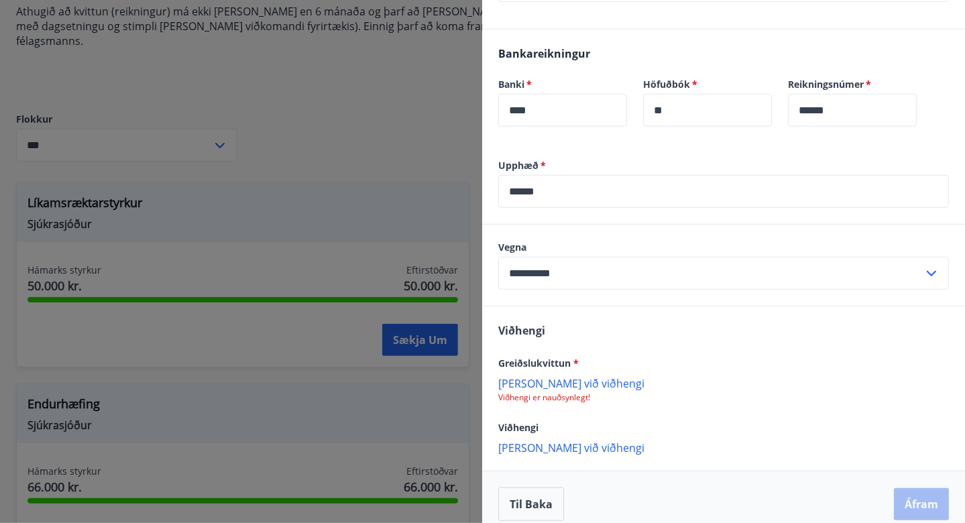
click at [639, 235] on div "**********" at bounding box center [723, 265] width 483 height 81
click at [563, 382] on p "[PERSON_NAME] við viðhengi" at bounding box center [723, 382] width 451 height 13
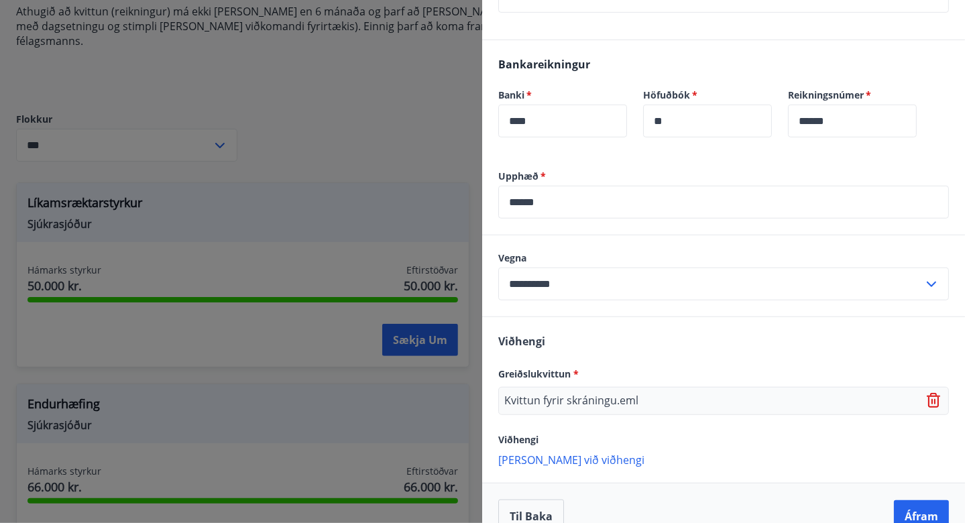
scroll to position [450, 0]
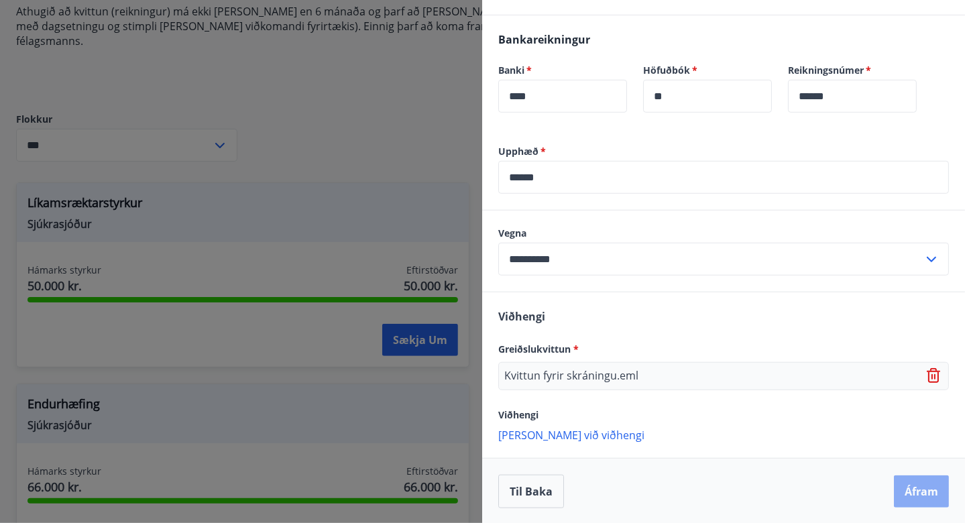
click at [910, 490] on button "Áfram" at bounding box center [921, 492] width 55 height 32
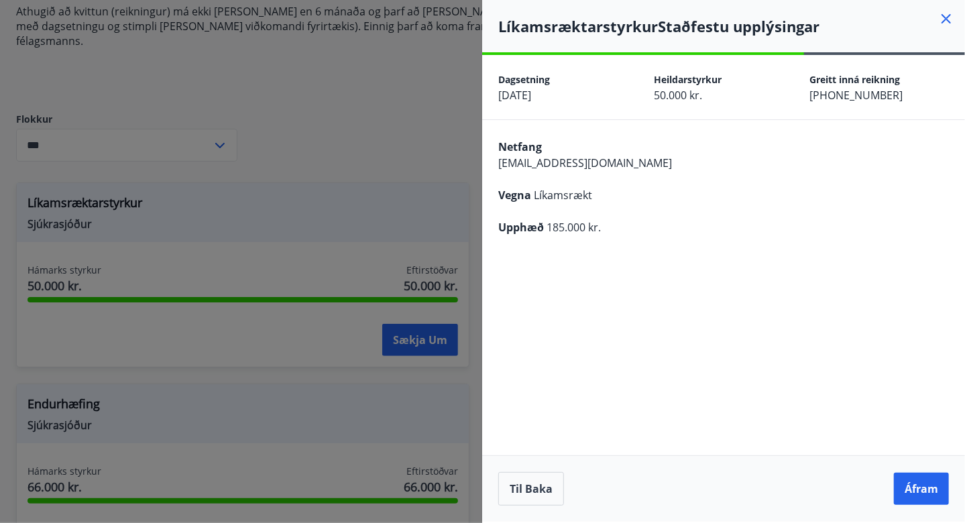
click at [910, 490] on button "Áfram" at bounding box center [921, 489] width 55 height 32
